Goal: Task Accomplishment & Management: Complete application form

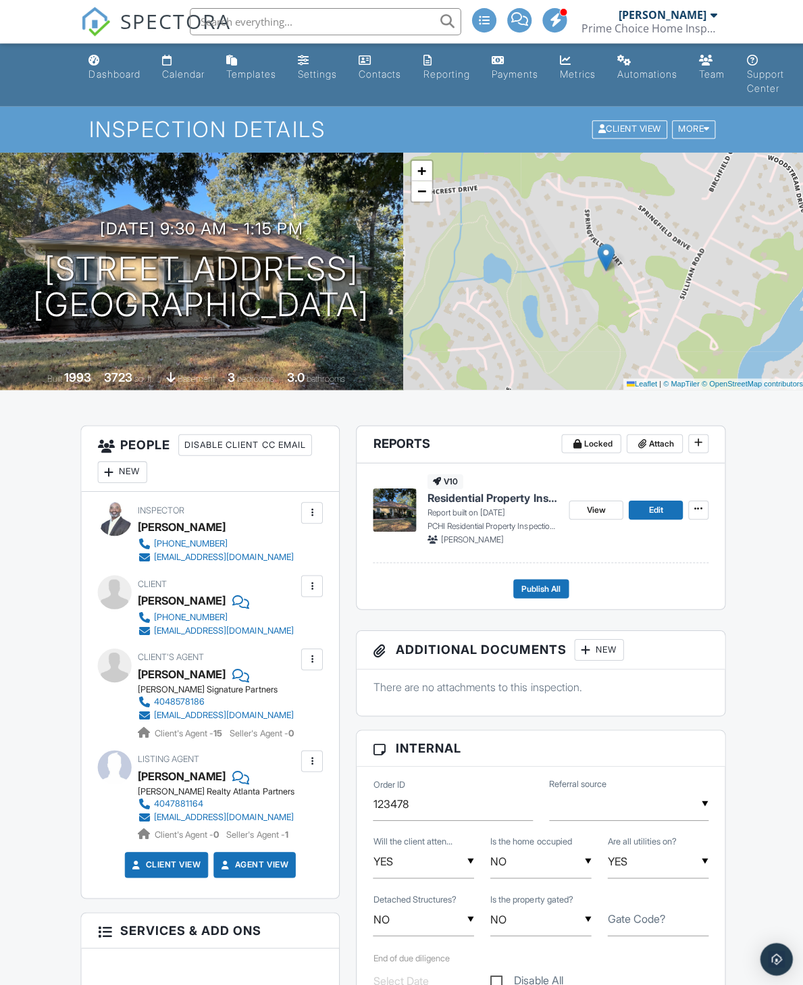
click at [588, 511] on span "View" at bounding box center [593, 508] width 19 height 14
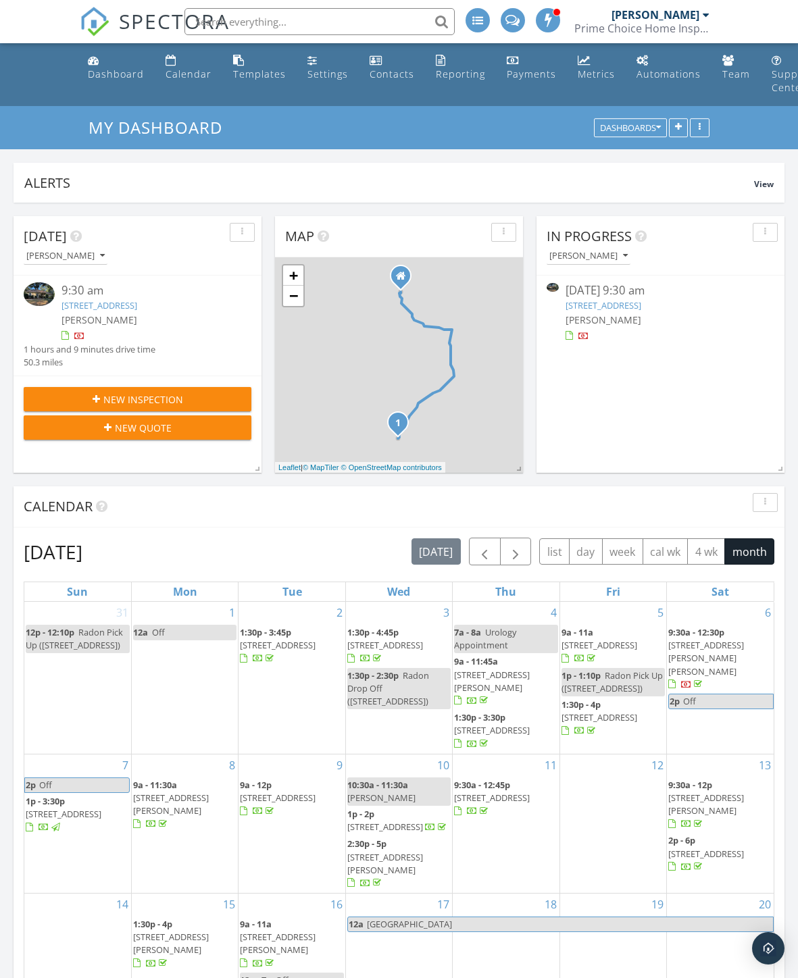
scroll to position [291, 248]
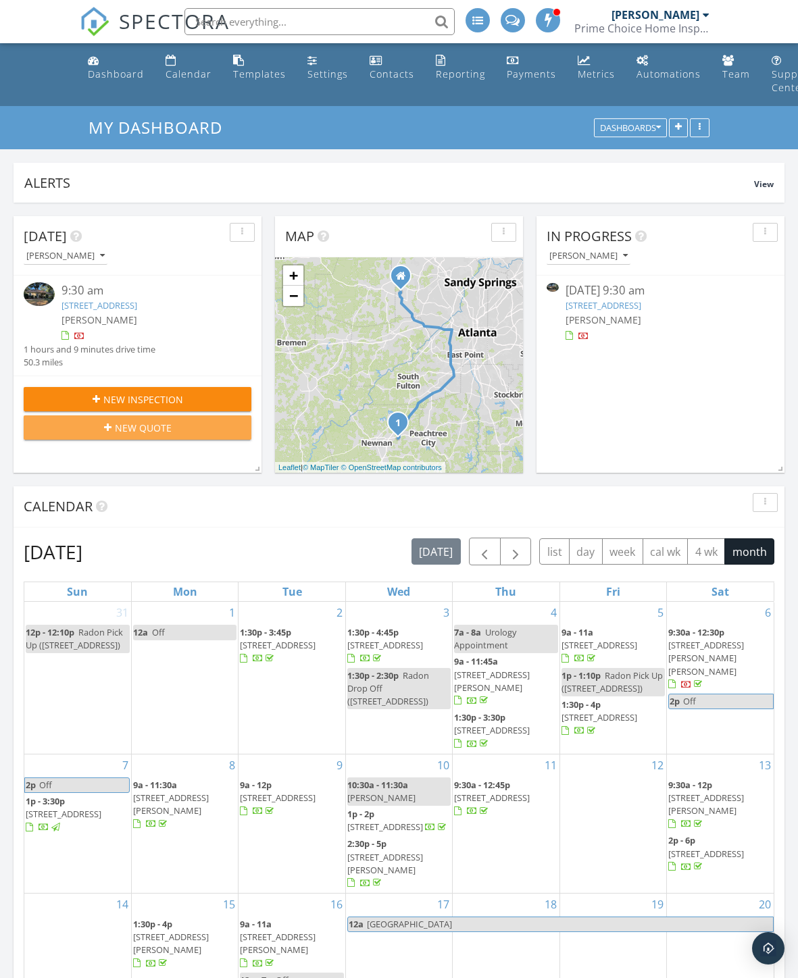
click at [167, 438] on button "New Quote" at bounding box center [138, 427] width 228 height 24
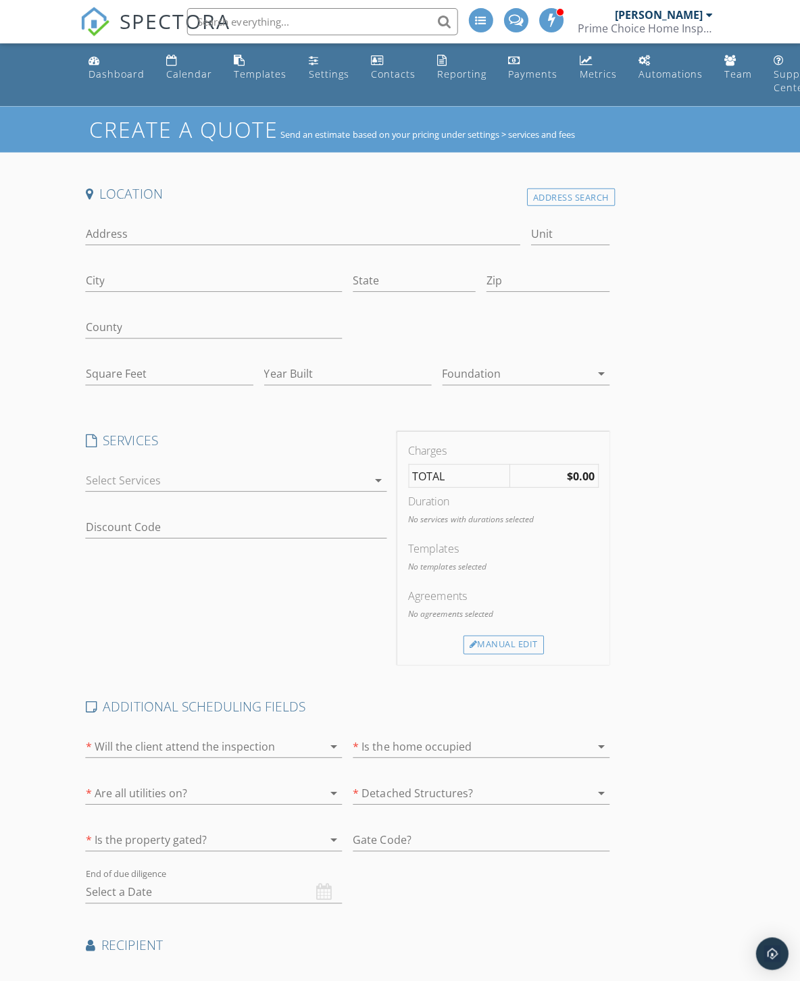
click at [116, 75] on div "Dashboard" at bounding box center [116, 74] width 56 height 13
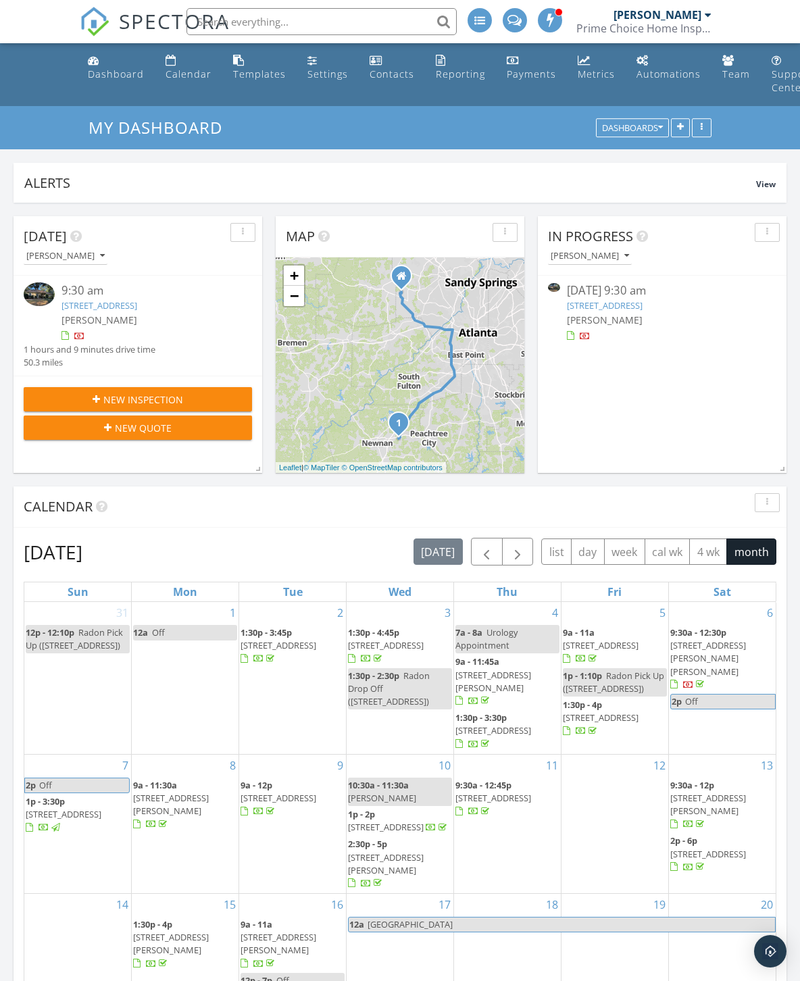
click at [164, 403] on span "New Inspection" at bounding box center [143, 400] width 80 height 14
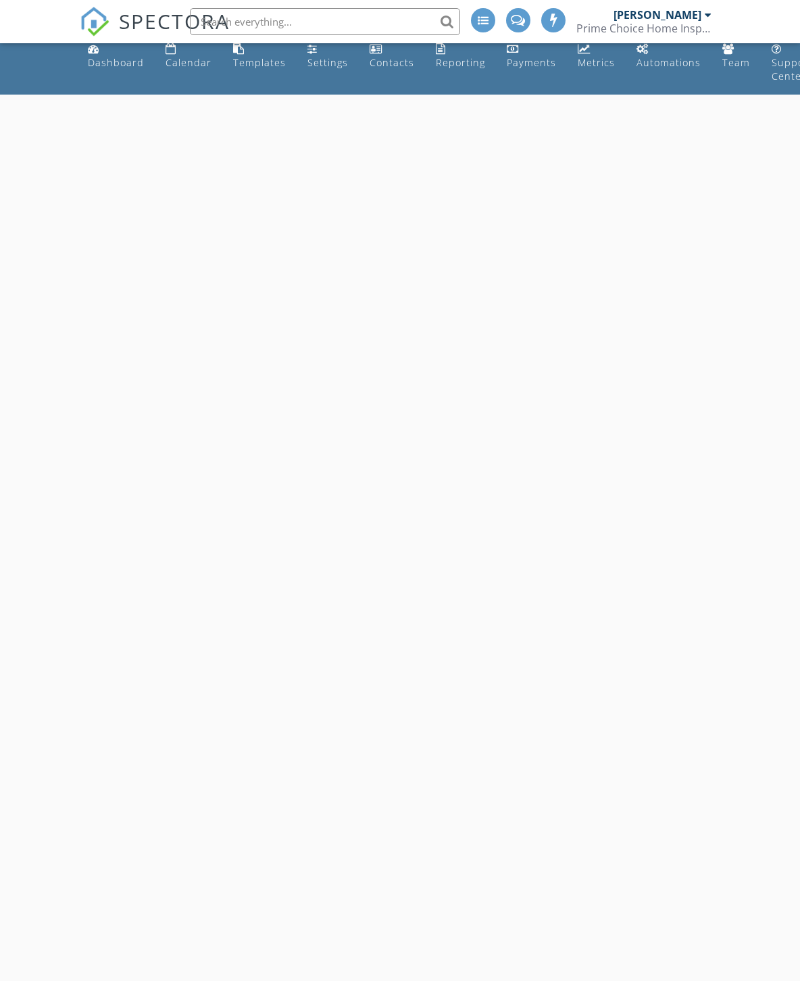
select select "8"
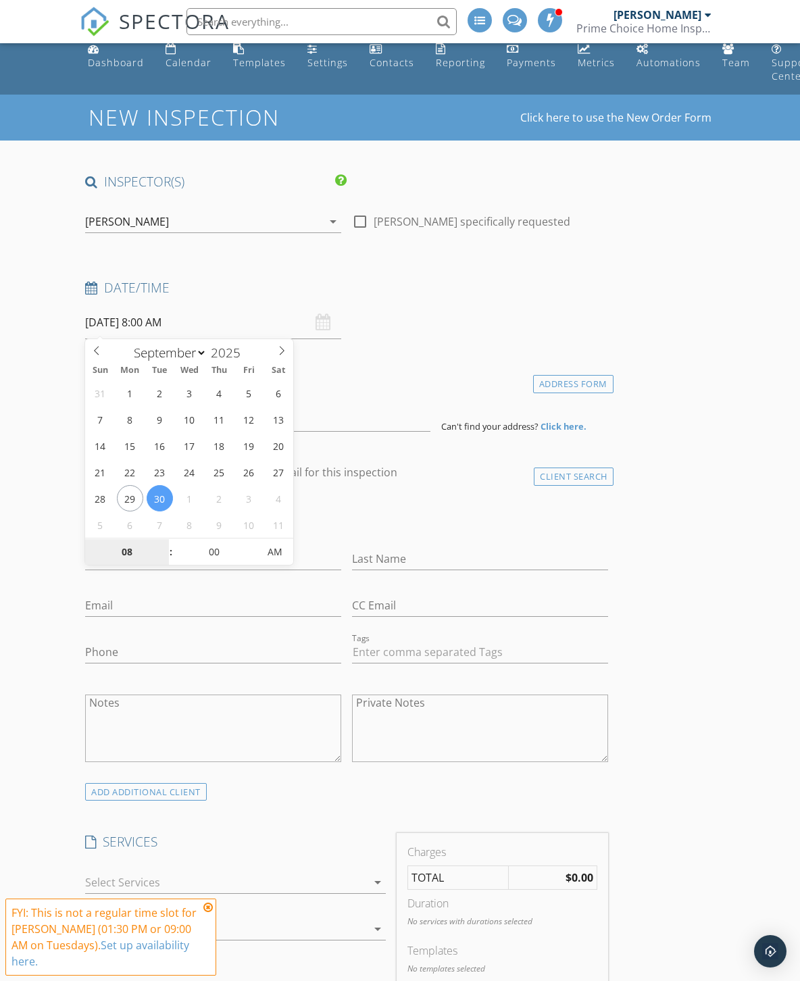
click at [124, 547] on input "08" at bounding box center [126, 552] width 83 height 27
type input "9"
type input "[DATE] 9:00 AM"
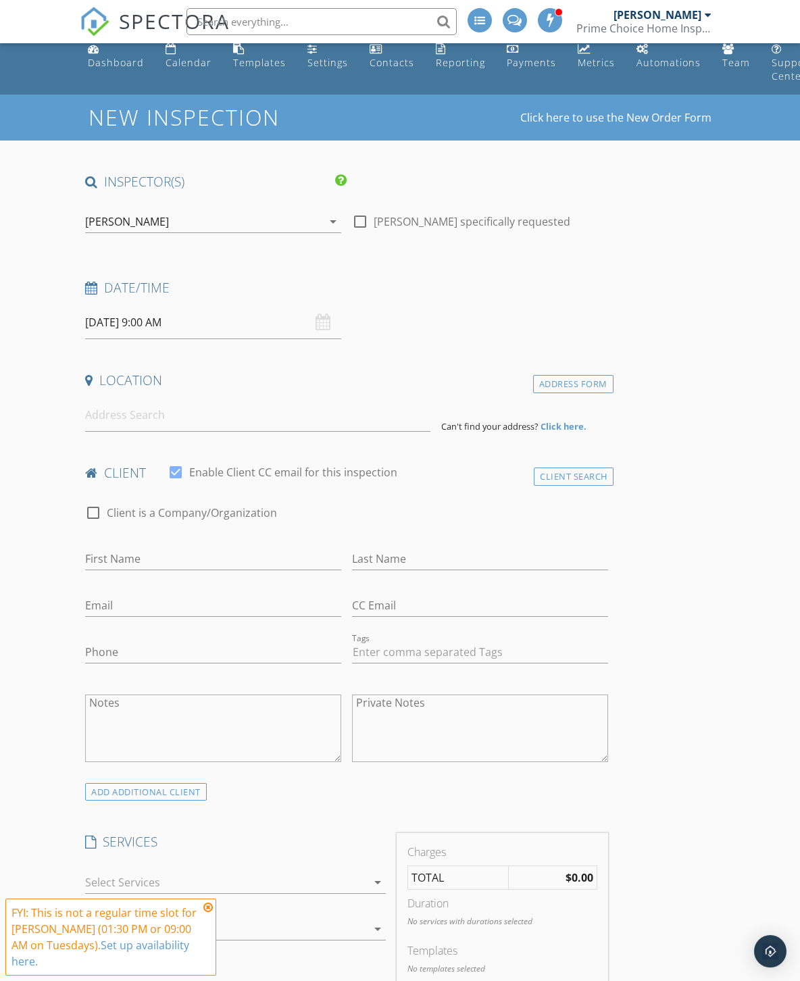
click at [89, 422] on input at bounding box center [257, 415] width 345 height 33
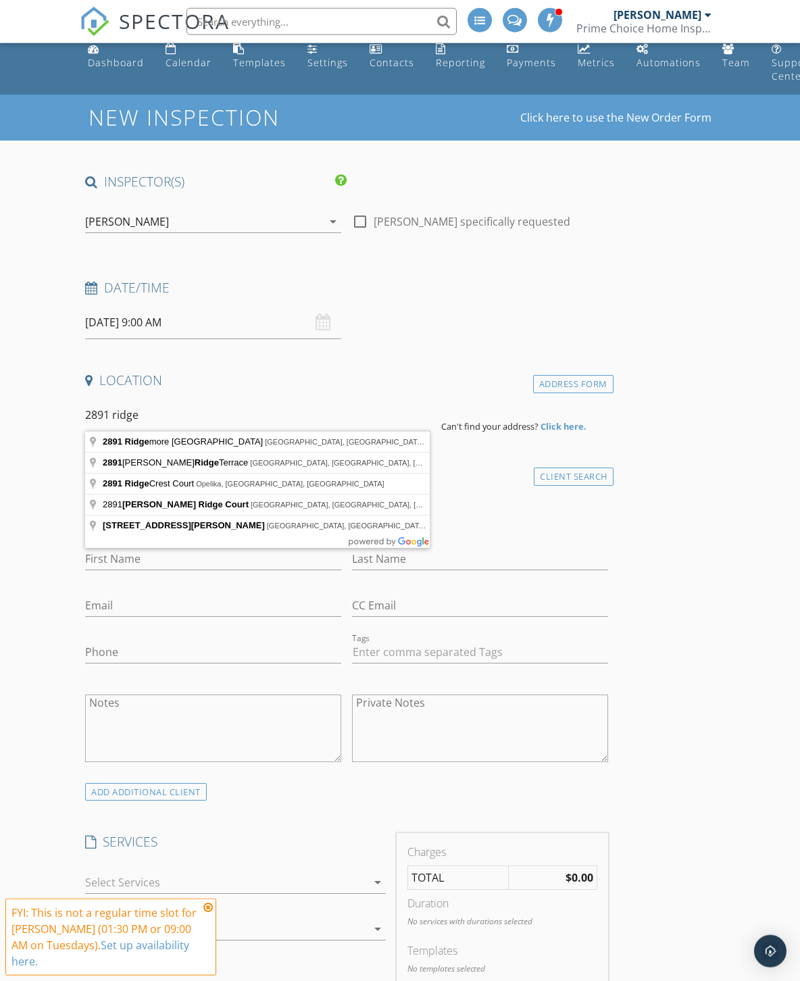
type input "[STREET_ADDRESS]"
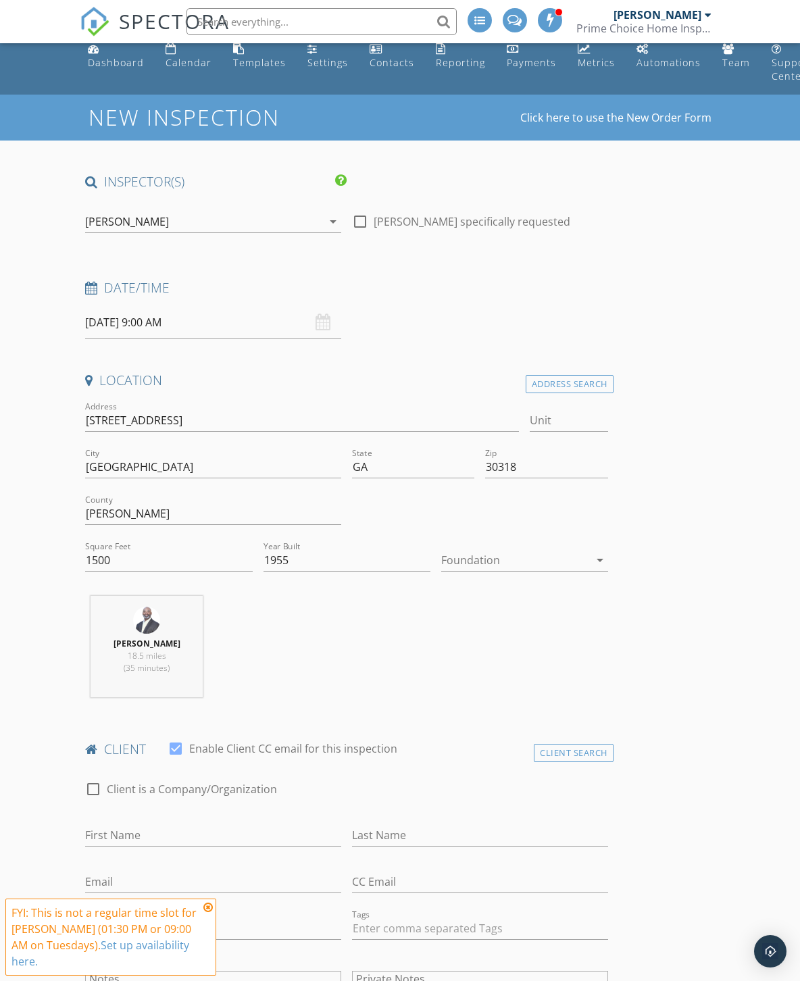
click at [524, 559] on div at bounding box center [515, 560] width 148 height 22
click at [506, 600] on div "Basement" at bounding box center [524, 596] width 145 height 16
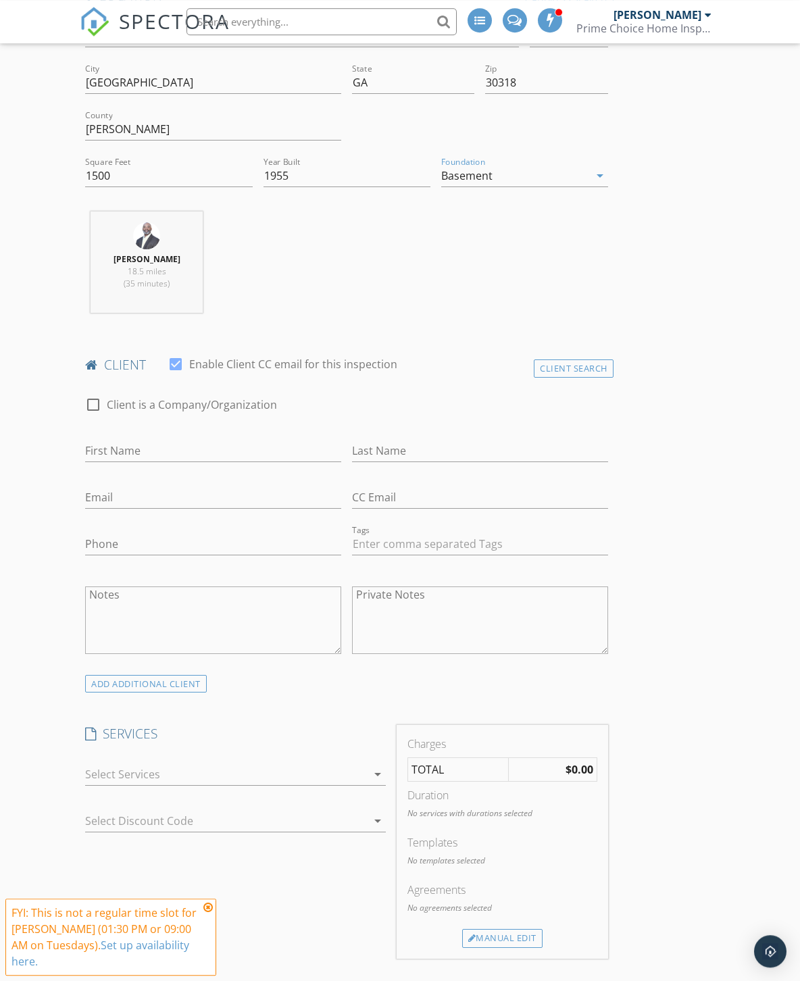
click at [91, 774] on div at bounding box center [225, 774] width 281 height 22
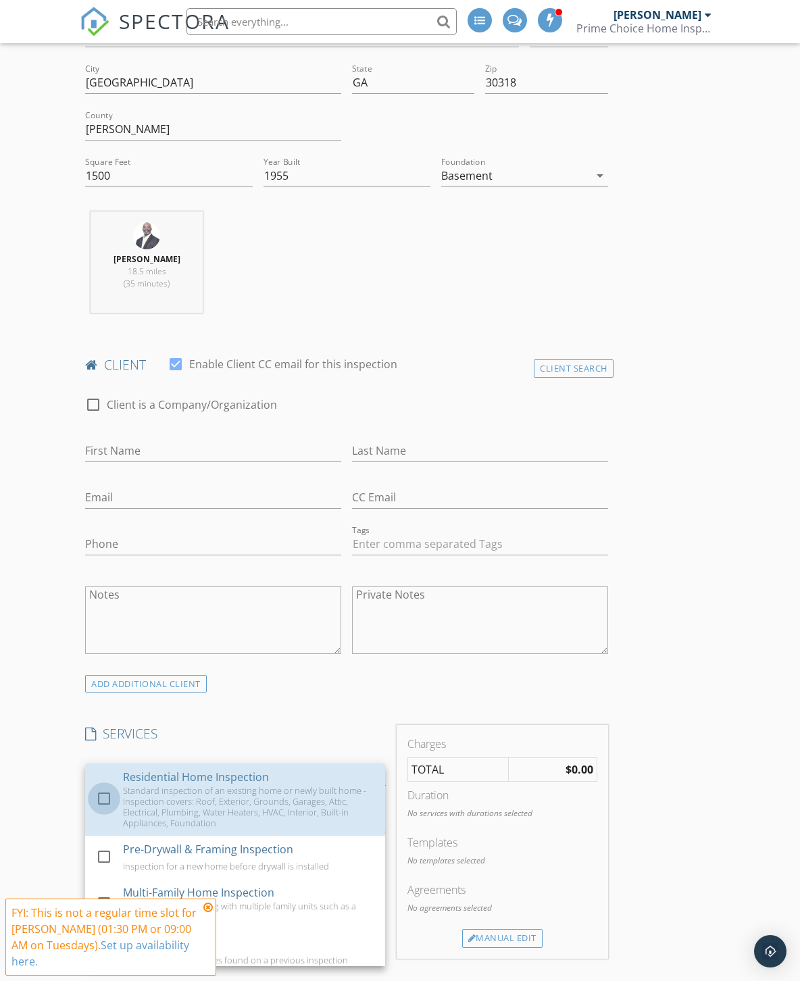
click at [98, 792] on div at bounding box center [104, 798] width 23 height 23
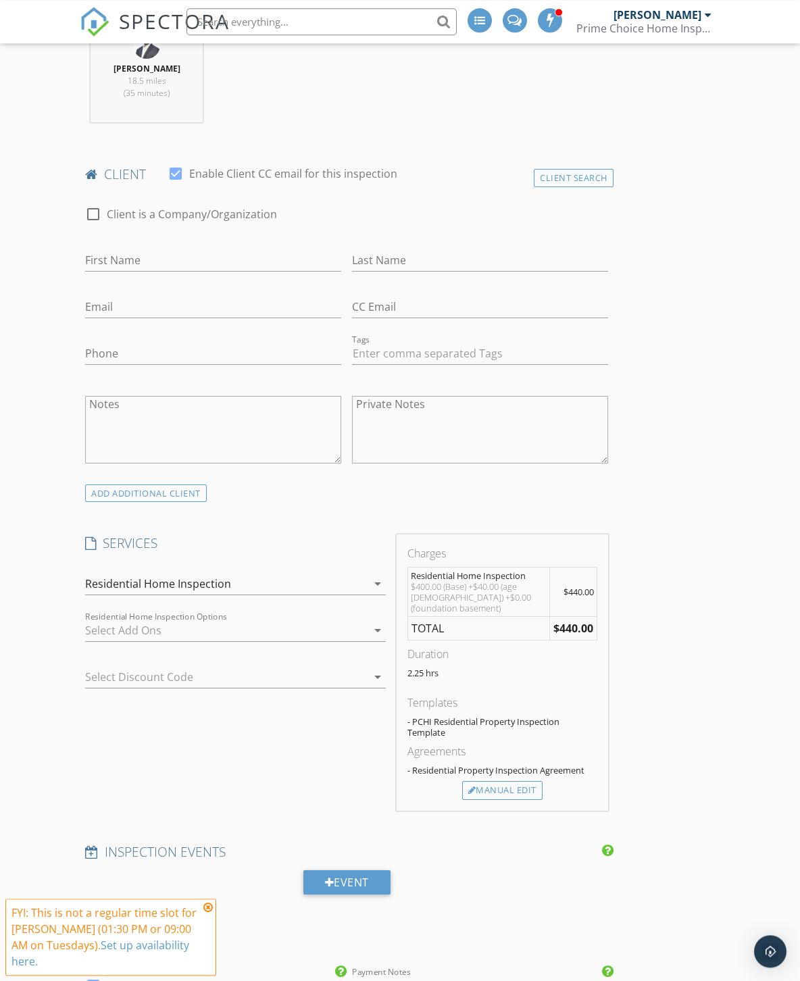
scroll to position [586, 0]
click at [509, 781] on div "Manual Edit" at bounding box center [502, 790] width 80 height 19
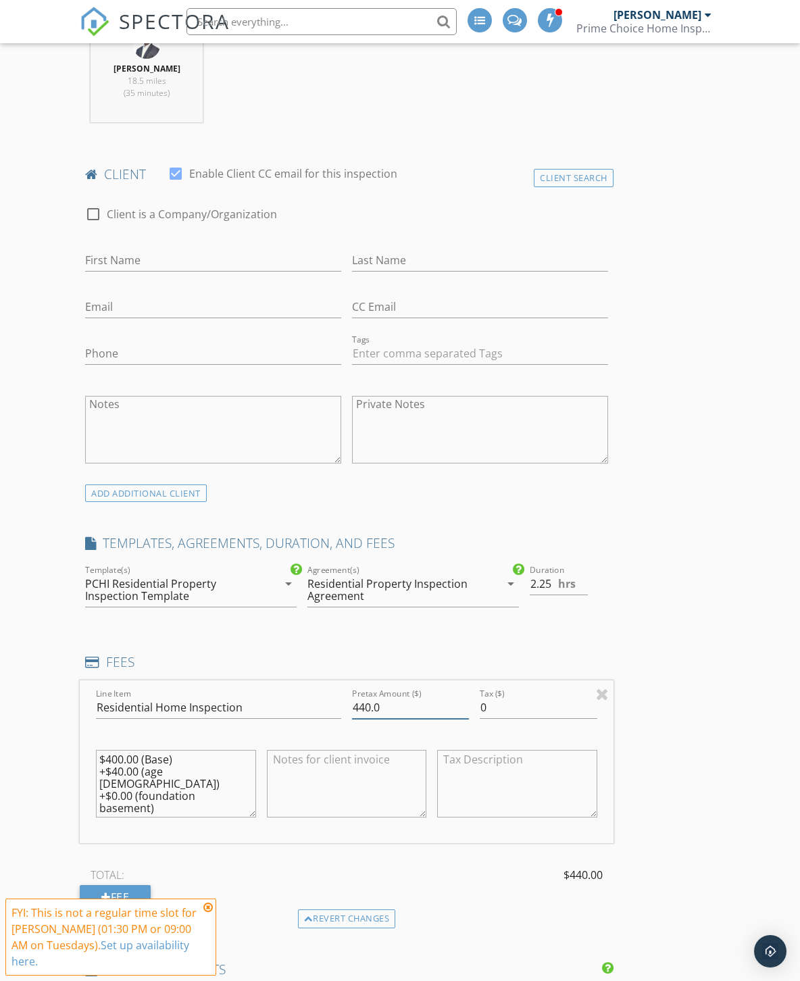
click at [365, 702] on input "440.0" at bounding box center [410, 708] width 117 height 22
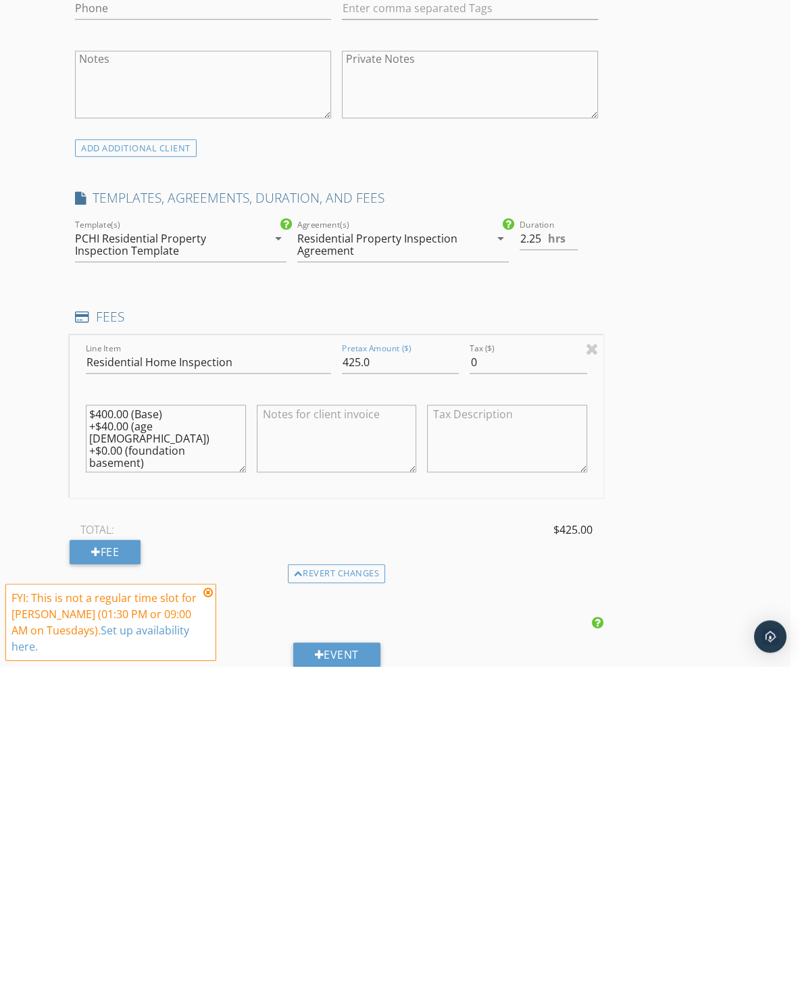
scroll to position [932, 11]
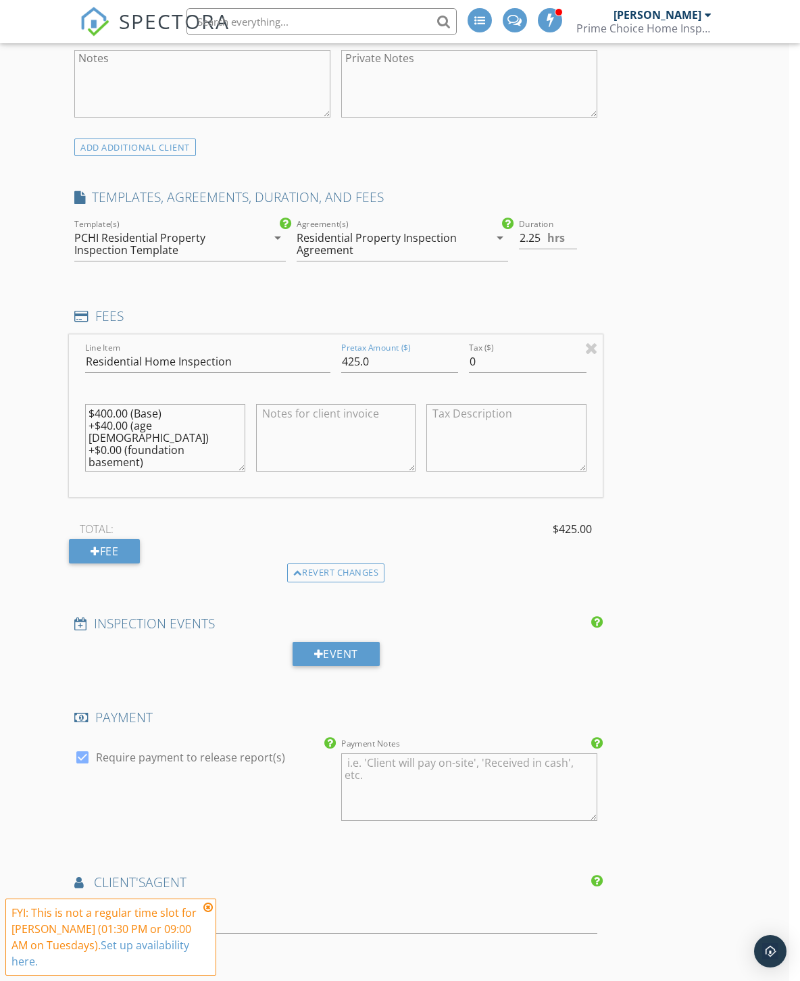
click at [701, 670] on div "INSPECTOR(S) check_box [PERSON_NAME] PRIMARY [PERSON_NAME] arrow_drop_down chec…" at bounding box center [389, 598] width 640 height 2693
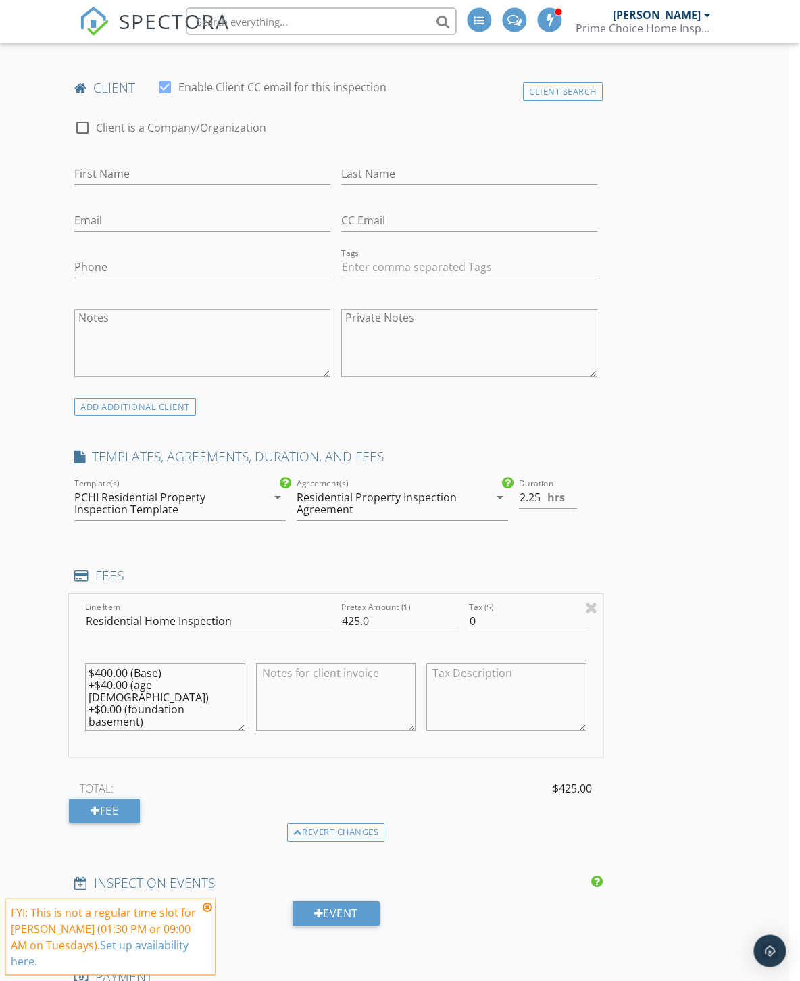
scroll to position [674, 10]
click at [336, 834] on div "Revert changes" at bounding box center [337, 831] width 98 height 19
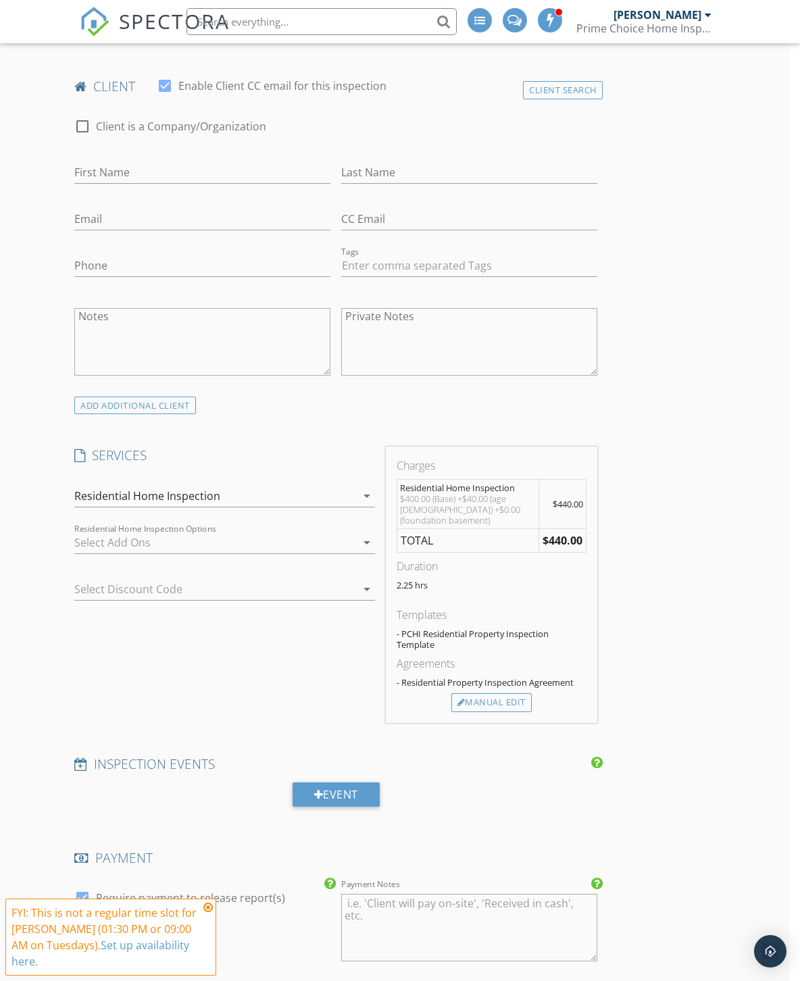
click at [196, 540] on div at bounding box center [214, 543] width 281 height 22
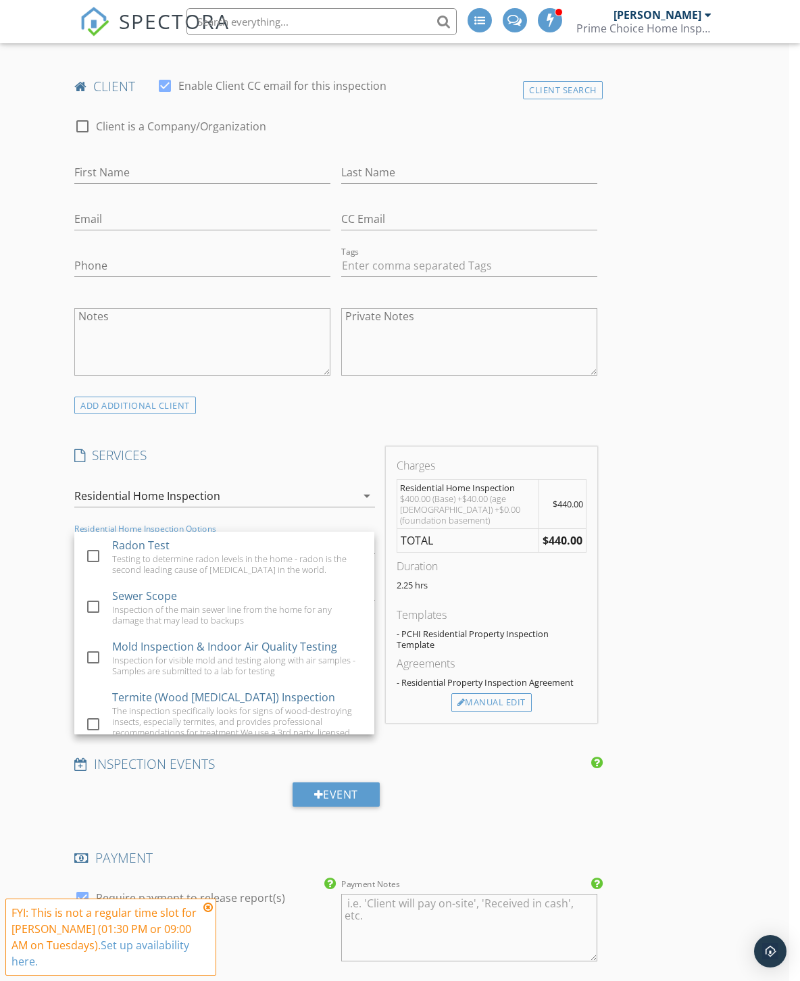
click at [92, 555] on div at bounding box center [93, 556] width 23 height 23
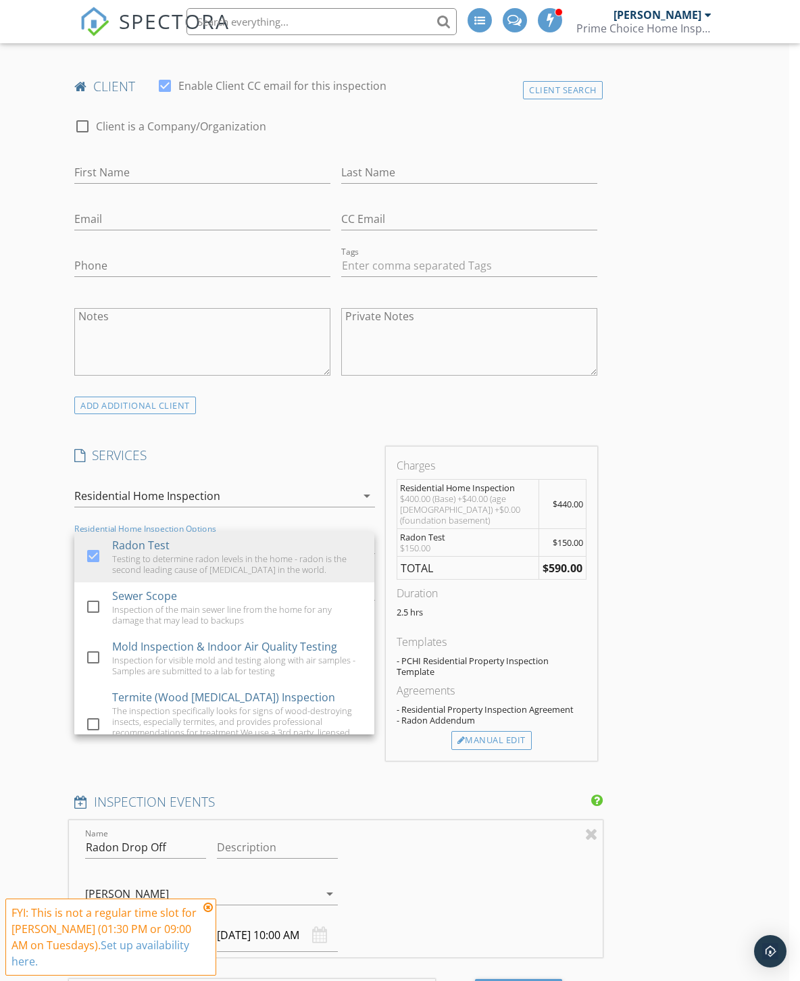
click at [669, 574] on div "INSPECTOR(S) check_box [PERSON_NAME] PRIMARY [PERSON_NAME] arrow_drop_down chec…" at bounding box center [389, 958] width 640 height 2896
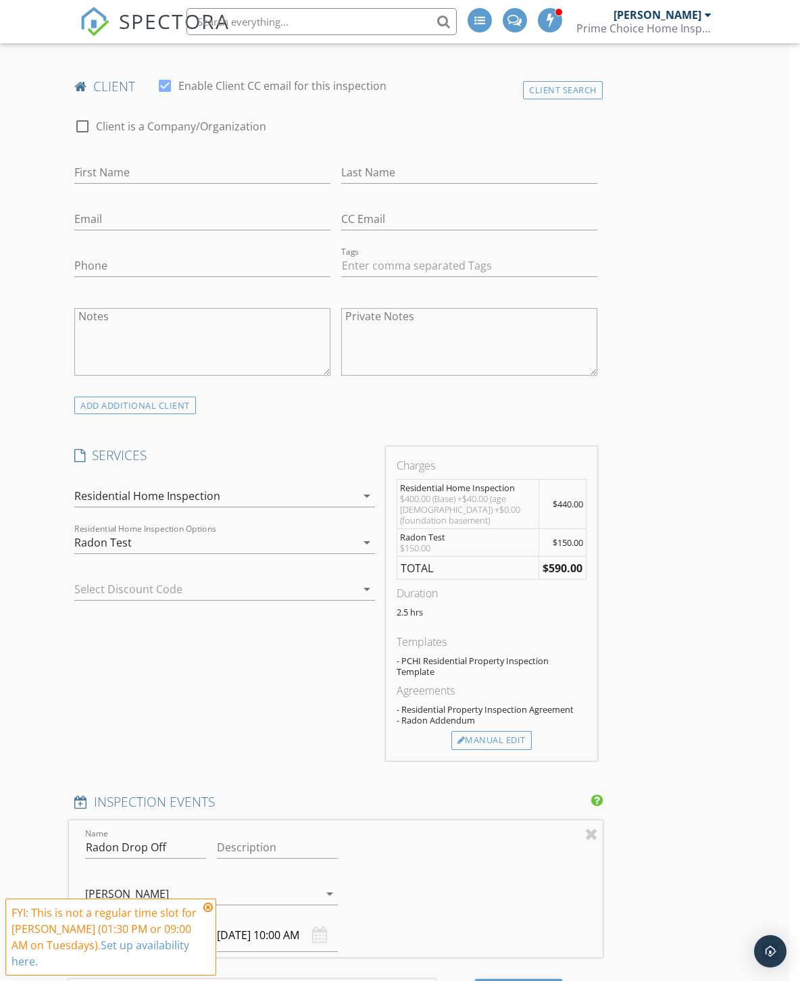
click at [503, 731] on div "Manual Edit" at bounding box center [491, 740] width 80 height 19
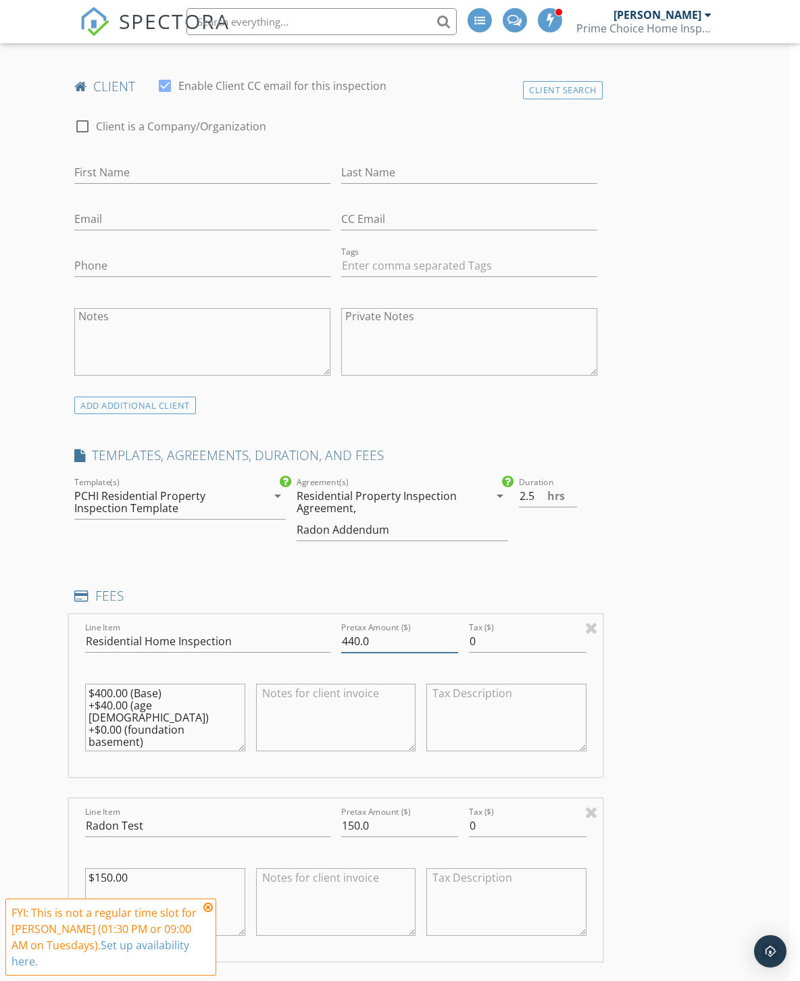
click at [358, 642] on input "440.0" at bounding box center [399, 641] width 117 height 22
type input "44"
type input "0"
click at [406, 640] on input "44" at bounding box center [400, 641] width 117 height 22
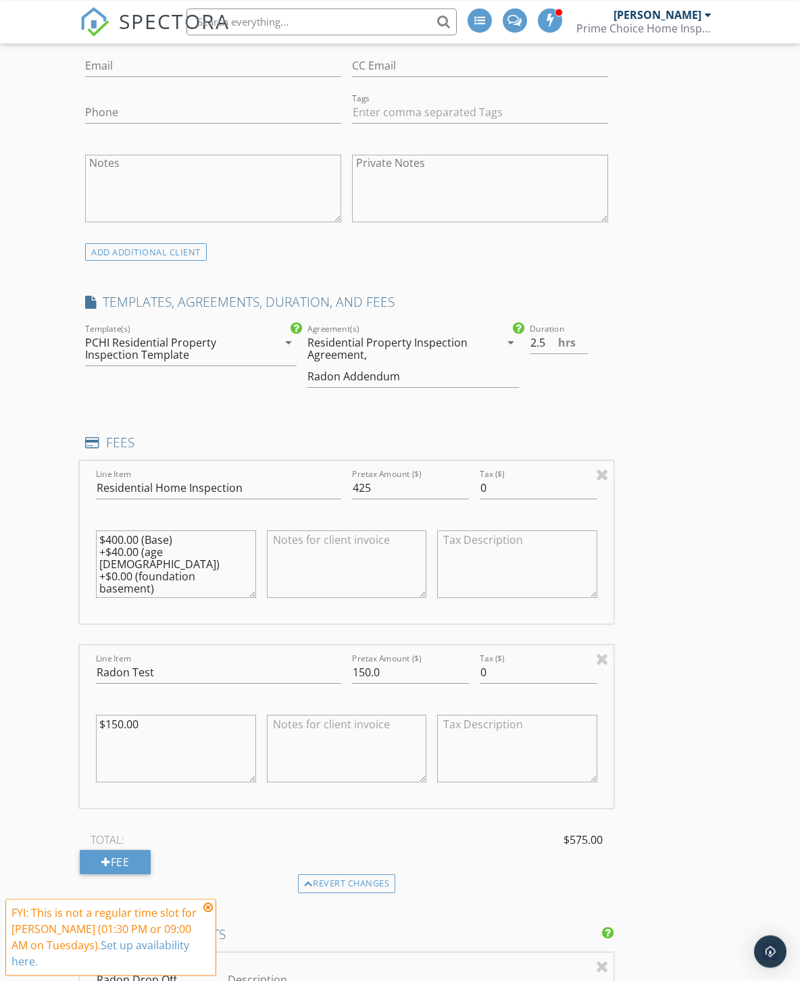
scroll to position [831, 0]
click at [359, 885] on div "Revert changes" at bounding box center [347, 880] width 98 height 19
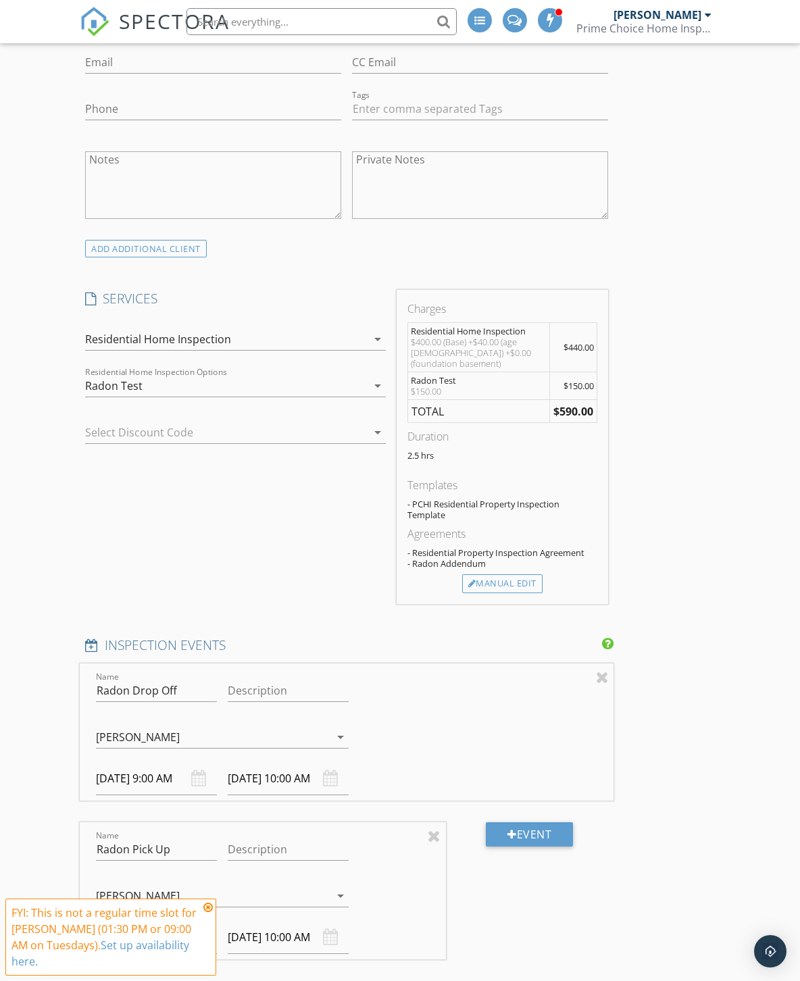
click at [97, 385] on div "Radon Test" at bounding box center [113, 386] width 57 height 12
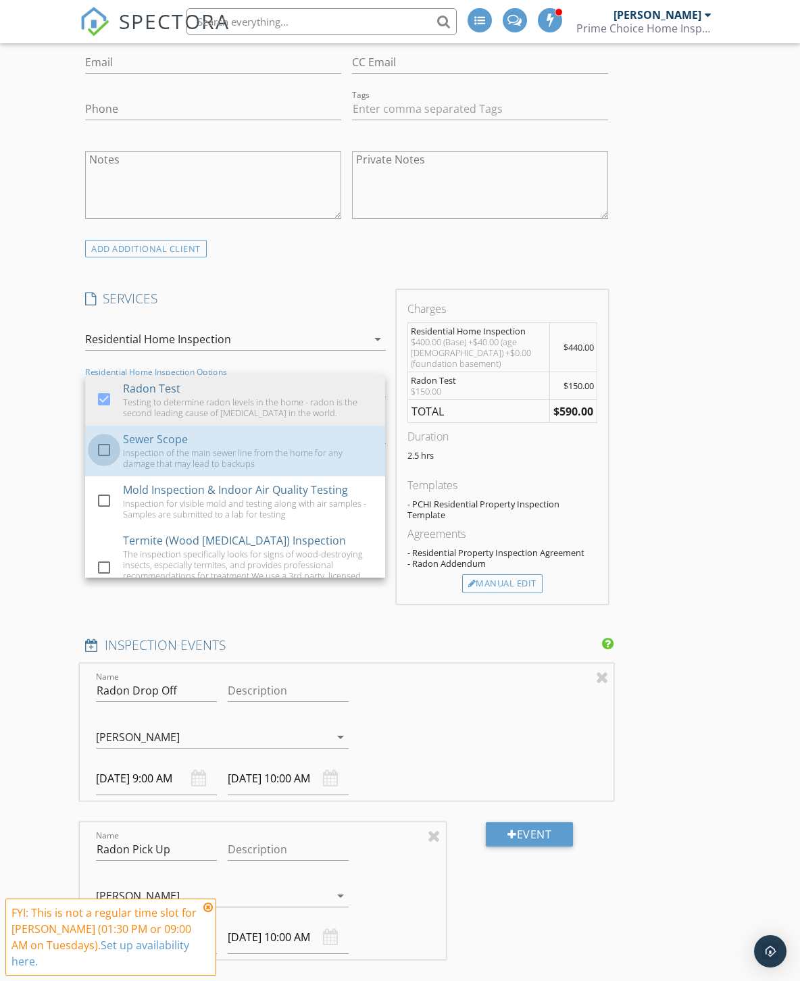
click at [103, 451] on div at bounding box center [104, 449] width 23 height 23
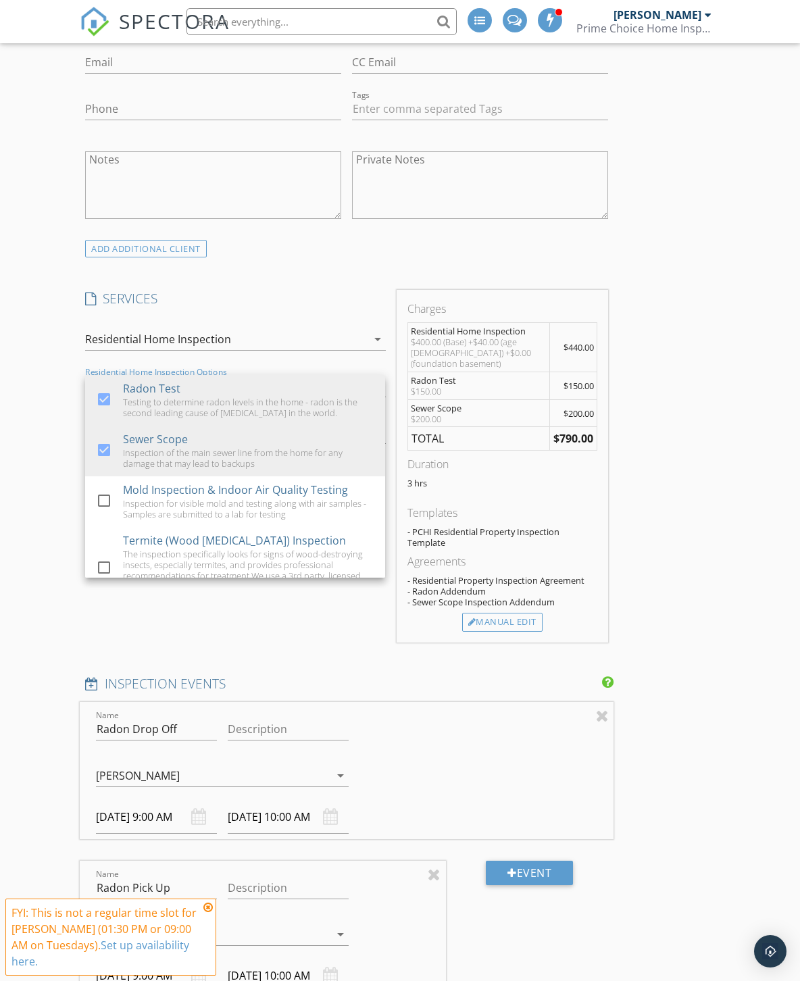
click at [49, 597] on div "New Inspection Click here to use the New Order Form INSPECTOR(S) check_box [PER…" at bounding box center [400, 797] width 800 height 3045
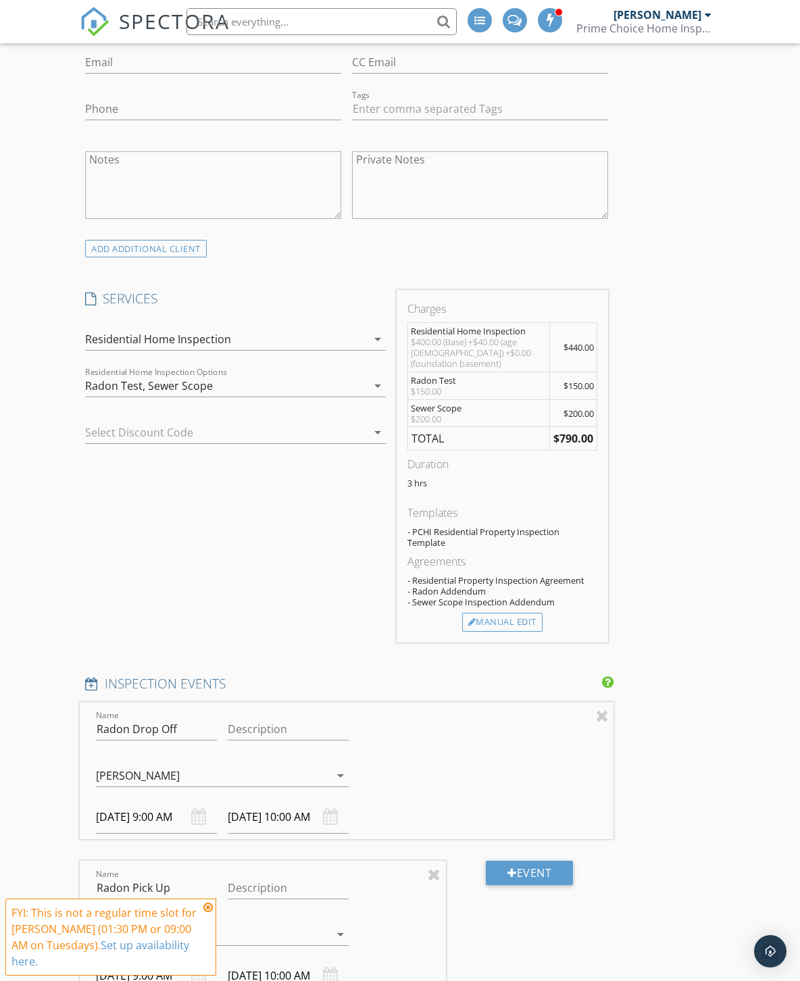
click at [513, 613] on div "Manual Edit" at bounding box center [502, 622] width 80 height 19
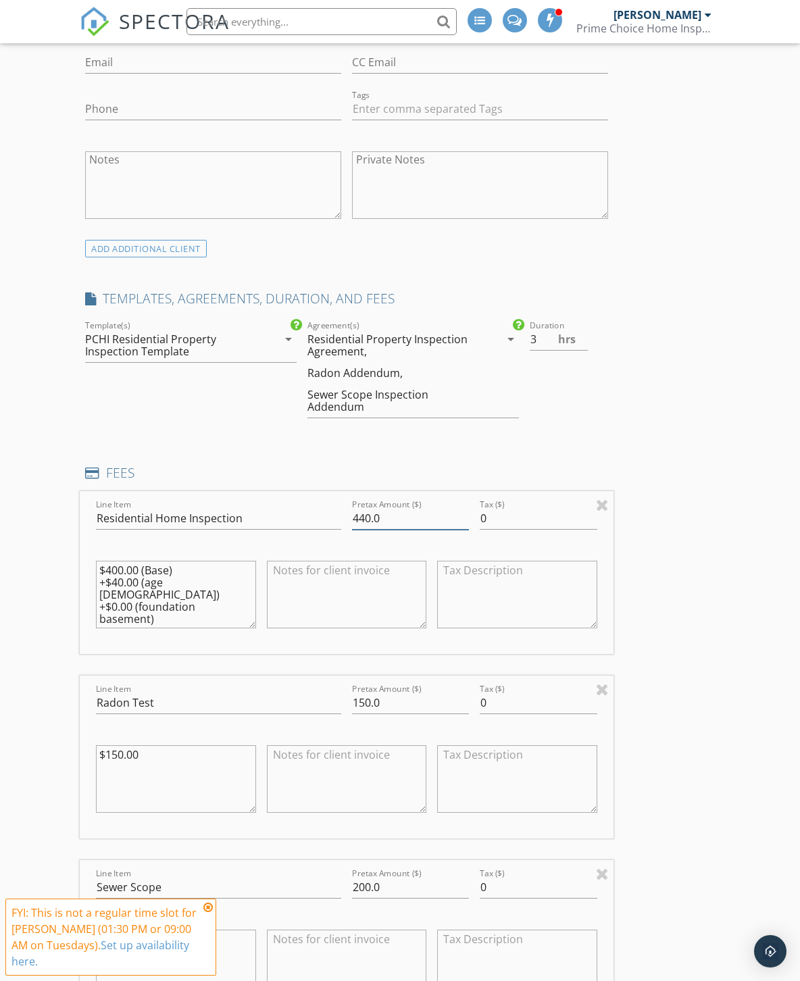
click at [362, 520] on input "440.0" at bounding box center [410, 518] width 117 height 22
type input "425.0"
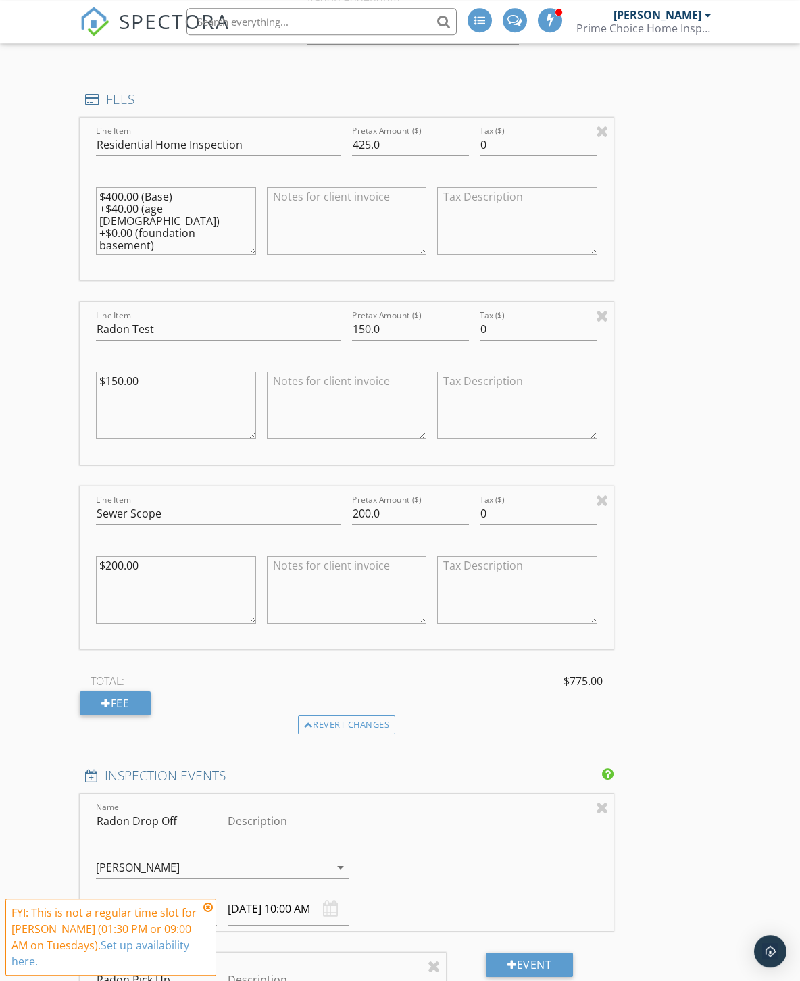
scroll to position [1259, 0]
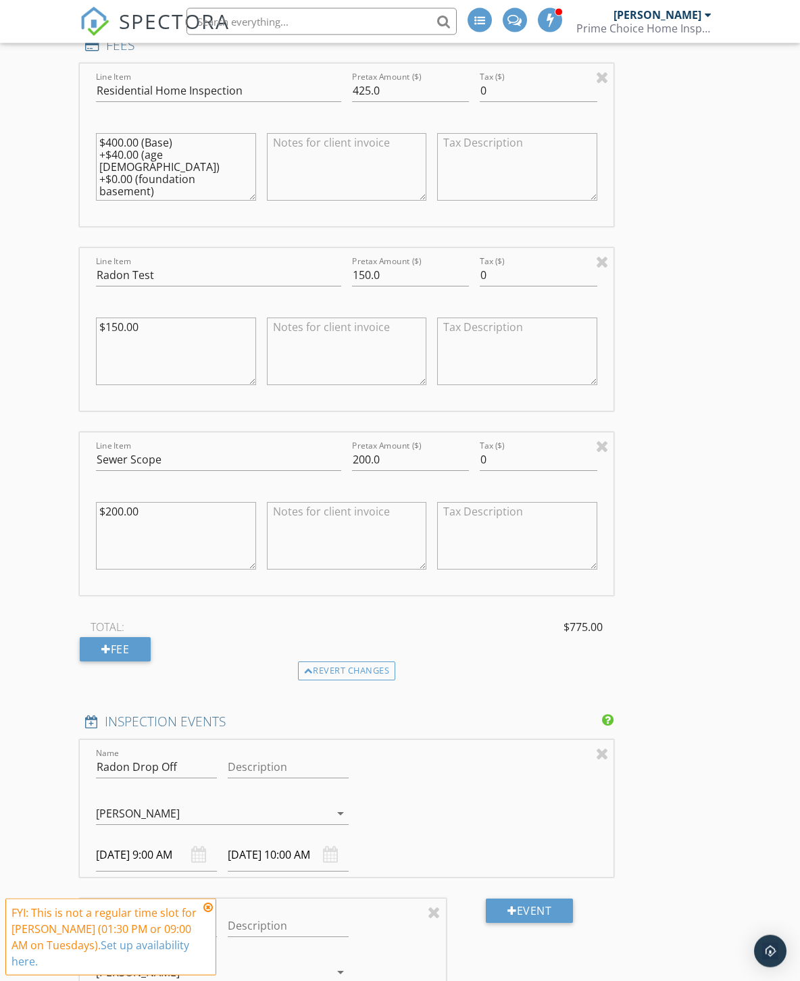
click at [365, 672] on div "Revert changes" at bounding box center [347, 670] width 98 height 19
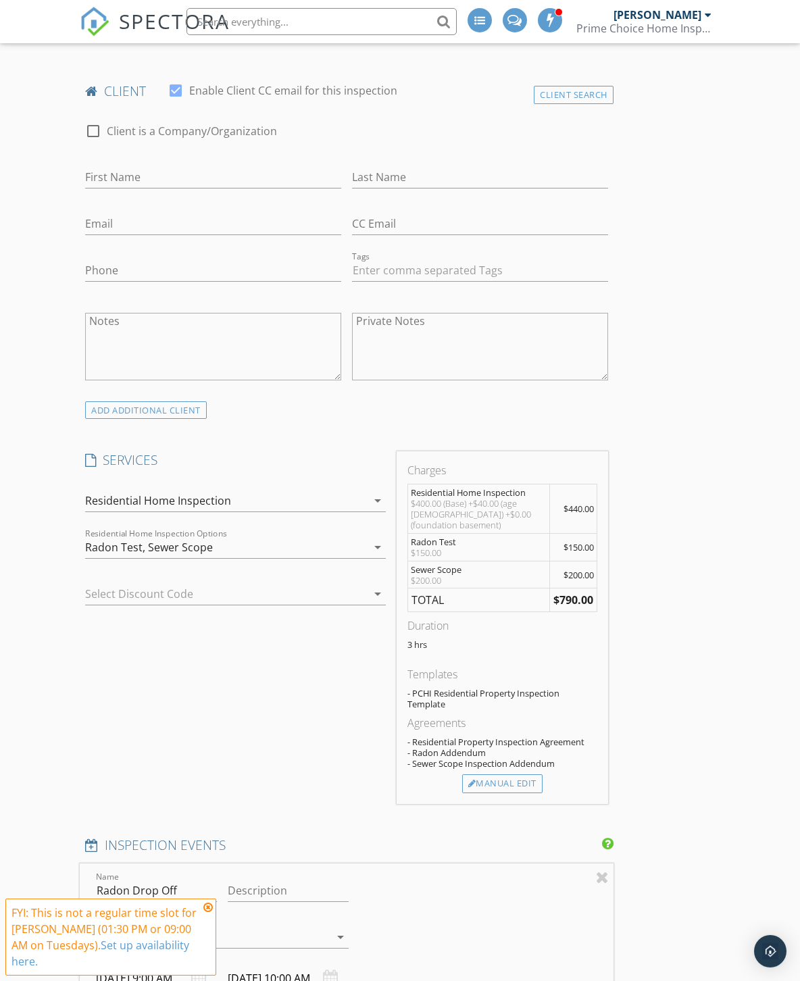
scroll to position [668, 0]
click at [205, 910] on icon at bounding box center [207, 907] width 9 height 11
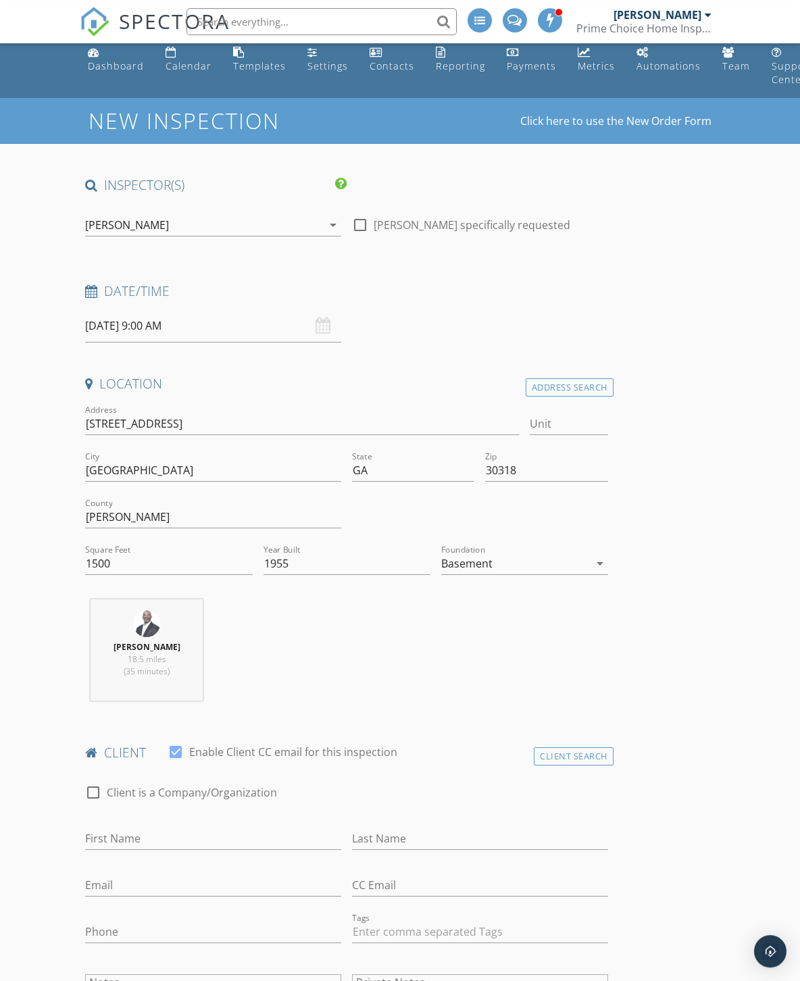
scroll to position [0, 0]
